Goal: Information Seeking & Learning: Learn about a topic

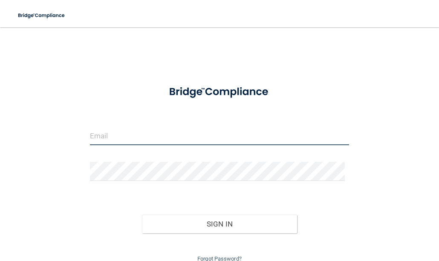
click at [122, 138] on input "email" at bounding box center [219, 135] width 259 height 19
type input "m"
type input "[EMAIL_ADDRESS][DOMAIN_NAME]"
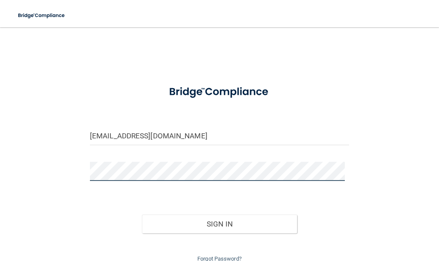
click at [142, 215] on button "Sign In" at bounding box center [220, 224] width 156 height 19
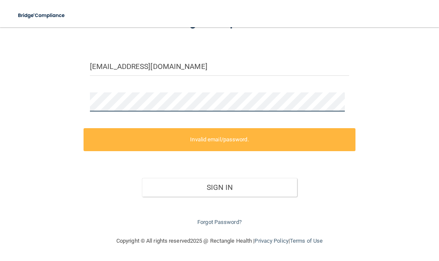
scroll to position [37, 0]
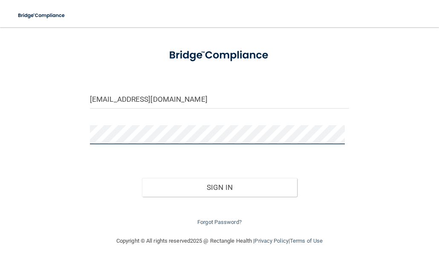
click at [142, 178] on button "Sign In" at bounding box center [220, 187] width 156 height 19
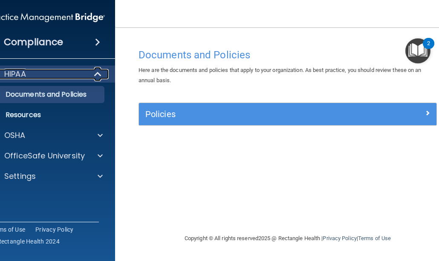
click at [98, 74] on span at bounding box center [98, 74] width 7 height 10
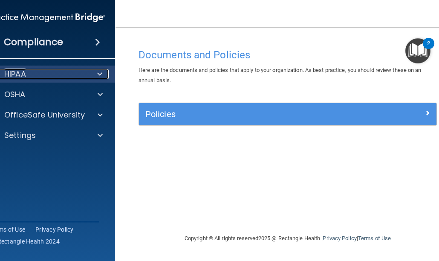
click at [98, 74] on span at bounding box center [99, 74] width 5 height 10
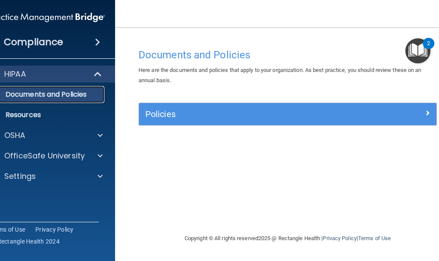
click at [60, 98] on p "Documents and Policies" at bounding box center [42, 94] width 116 height 9
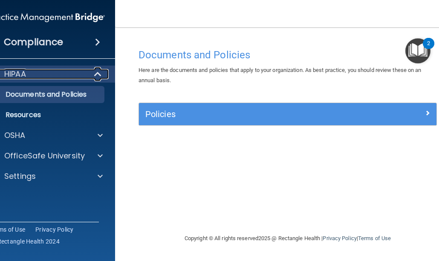
click at [95, 76] on span at bounding box center [98, 74] width 7 height 10
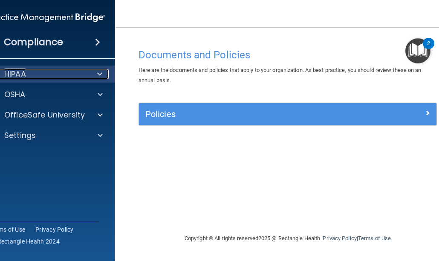
click at [103, 73] on div at bounding box center [98, 74] width 21 height 10
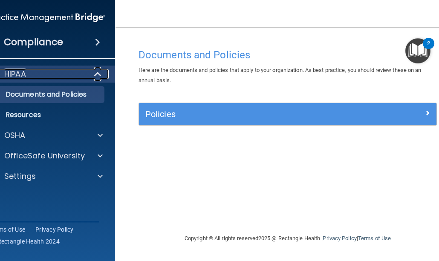
click at [101, 74] on span at bounding box center [98, 74] width 7 height 10
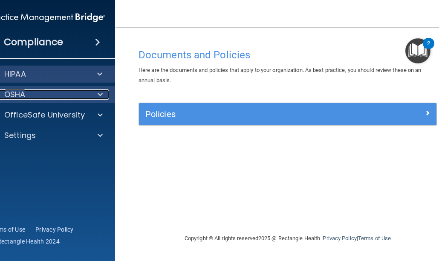
click at [103, 95] on div at bounding box center [98, 95] width 21 height 10
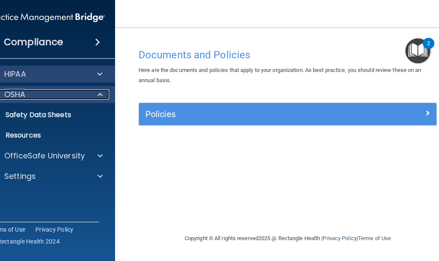
click at [106, 92] on div at bounding box center [98, 95] width 21 height 10
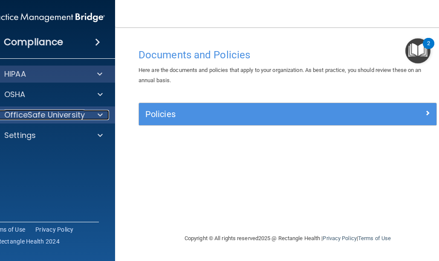
click at [98, 114] on span at bounding box center [100, 115] width 5 height 10
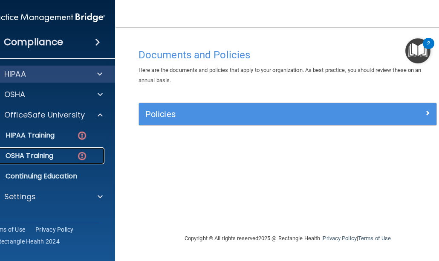
click at [42, 159] on p "OSHA Training" at bounding box center [18, 156] width 69 height 9
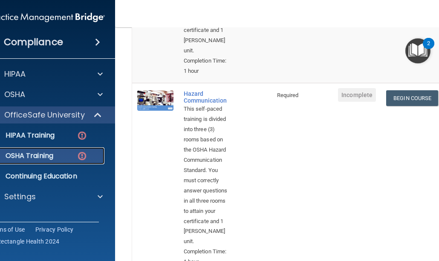
scroll to position [298, 0]
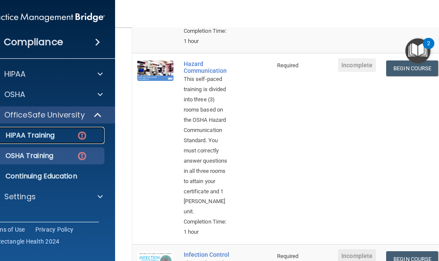
click at [32, 133] on p "HIPAA Training" at bounding box center [19, 135] width 70 height 9
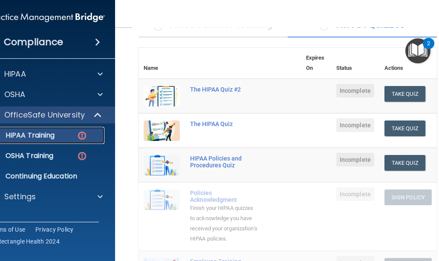
scroll to position [43, 0]
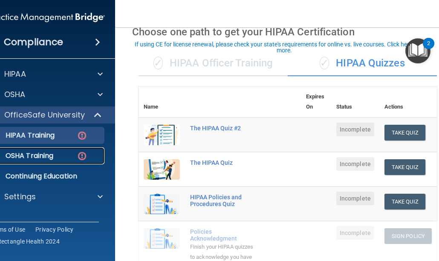
click at [55, 156] on div "OSHA Training" at bounding box center [42, 156] width 116 height 9
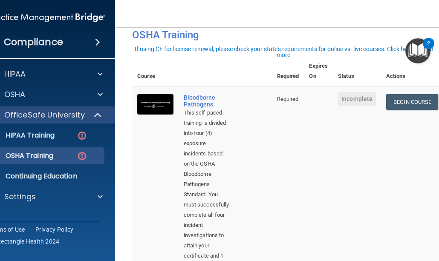
click at [424, 243] on td "Begin Course Download Certificate" at bounding box center [412, 198] width 62 height 222
click at [427, 245] on td "Begin Course Download Certificate" at bounding box center [412, 198] width 62 height 222
drag, startPoint x: 150, startPoint y: 240, endPoint x: 206, endPoint y: 170, distance: 89.1
click at [156, 188] on td at bounding box center [155, 198] width 46 height 222
drag, startPoint x: 353, startPoint y: 180, endPoint x: 355, endPoint y: 150, distance: 30.4
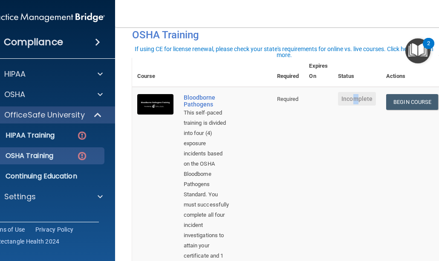
click at [355, 150] on td "Incomplete" at bounding box center [357, 198] width 48 height 222
drag, startPoint x: 431, startPoint y: 247, endPoint x: 435, endPoint y: 225, distance: 22.9
click at [435, 225] on td "Begin Course Download Certificate" at bounding box center [412, 198] width 62 height 222
click at [208, 256] on div "This self-paced training is divided into four (4) exposure incidents based on t…" at bounding box center [207, 195] width 46 height 174
click at [213, 255] on div "This self-paced training is divided into four (4) exposure incidents based on t…" at bounding box center [207, 195] width 46 height 174
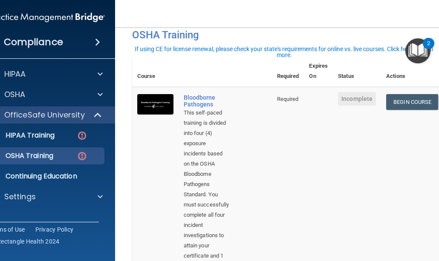
click at [219, 257] on div "This self-paced training is divided into four (4) exposure incidents based on t…" at bounding box center [207, 195] width 46 height 174
click at [214, 257] on div "This self-paced training is divided into four (4) exposure incidents based on t…" at bounding box center [207, 195] width 46 height 174
drag, startPoint x: 248, startPoint y: 234, endPoint x: 251, endPoint y: 251, distance: 16.3
click at [250, 249] on td "Bloodborne Pathogens This self-paced training is divided into four (4) exposure…" at bounding box center [225, 198] width 93 height 222
click at [426, 246] on td "Begin Course Download Certificate" at bounding box center [412, 198] width 62 height 222
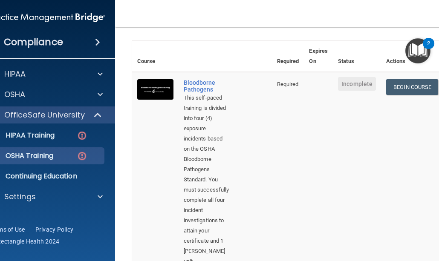
scroll to position [43, 0]
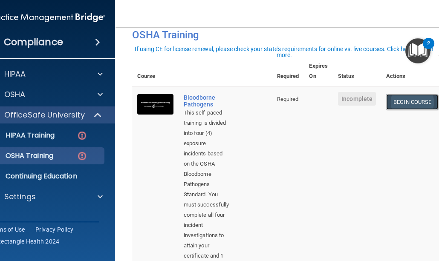
click at [397, 102] on link "Begin Course" at bounding box center [412, 102] width 52 height 16
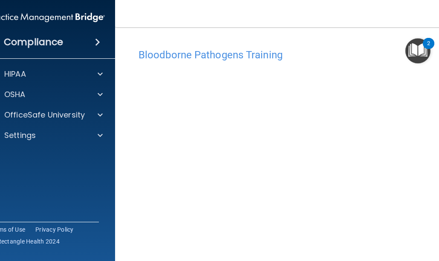
scroll to position [15, 0]
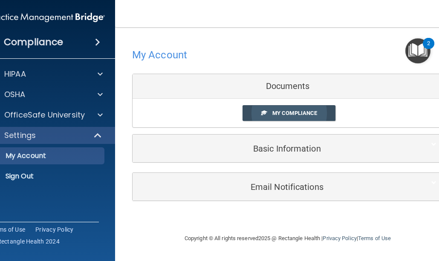
click at [319, 112] on link "My Compliance" at bounding box center [289, 113] width 93 height 16
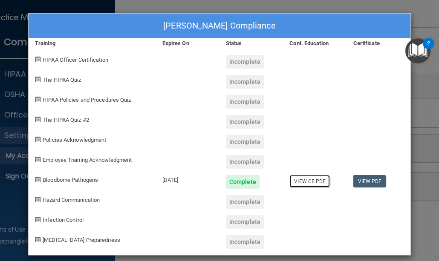
click at [311, 182] on link "View CE PDF" at bounding box center [309, 181] width 40 height 12
